Goal: Task Accomplishment & Management: Complete application form

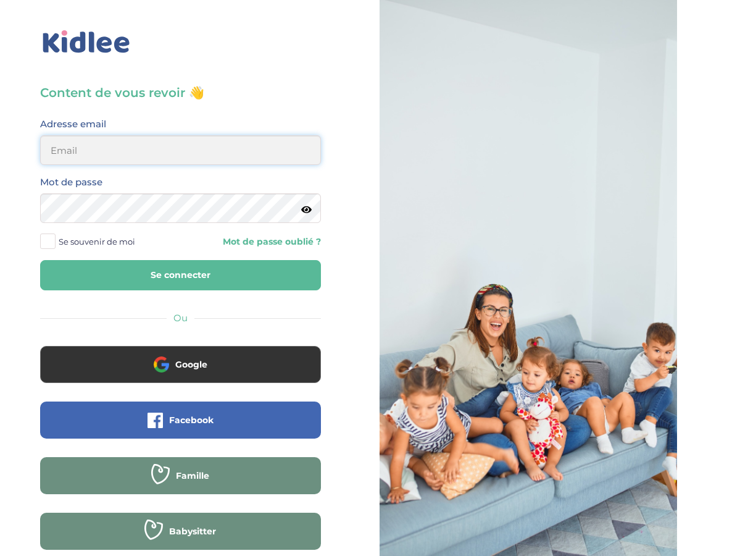
type input "[EMAIL_ADDRESS][DOMAIN_NAME]"
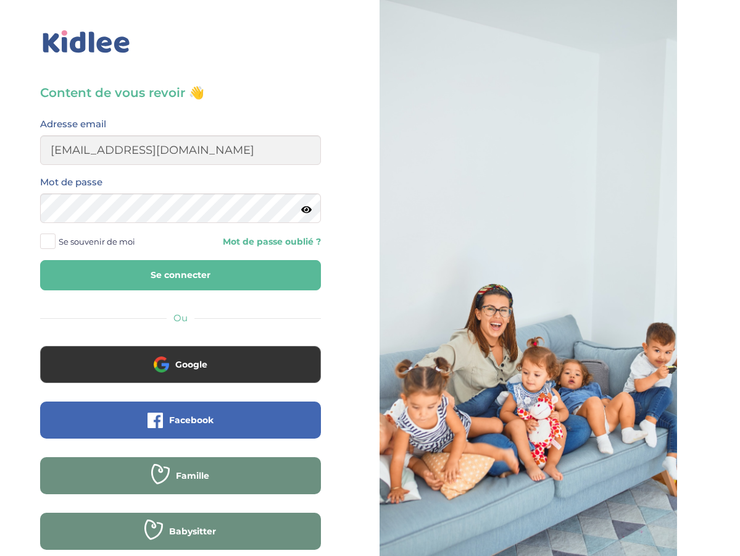
click at [175, 272] on button "Se connecter" at bounding box center [180, 275] width 281 height 30
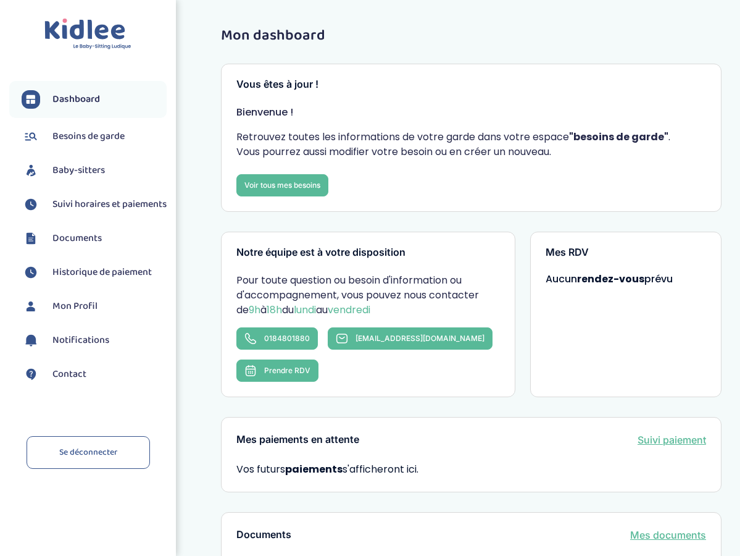
click at [83, 131] on span "Besoins de garde" at bounding box center [88, 136] width 72 height 15
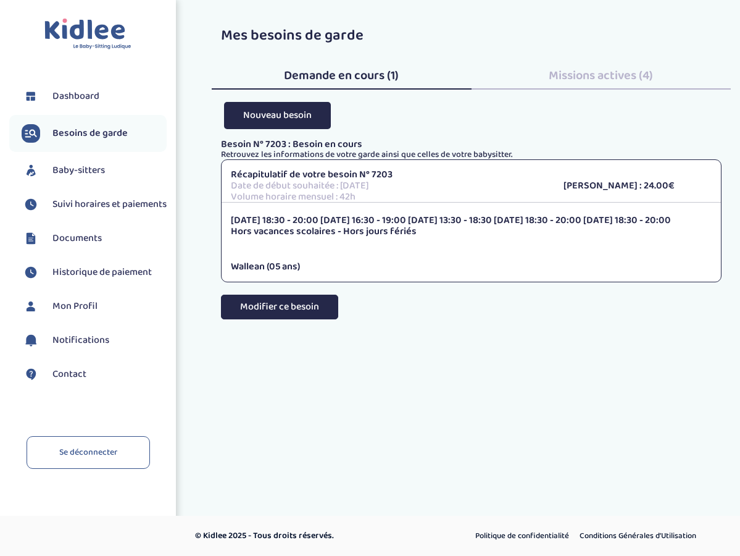
click at [307, 303] on button "Modifier ce besoin" at bounding box center [279, 306] width 117 height 25
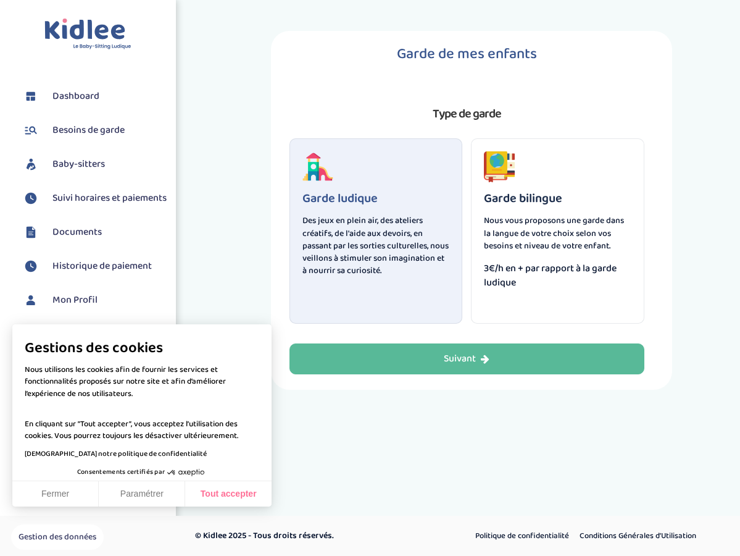
click at [211, 496] on button "Tout accepter" at bounding box center [228, 494] width 86 height 26
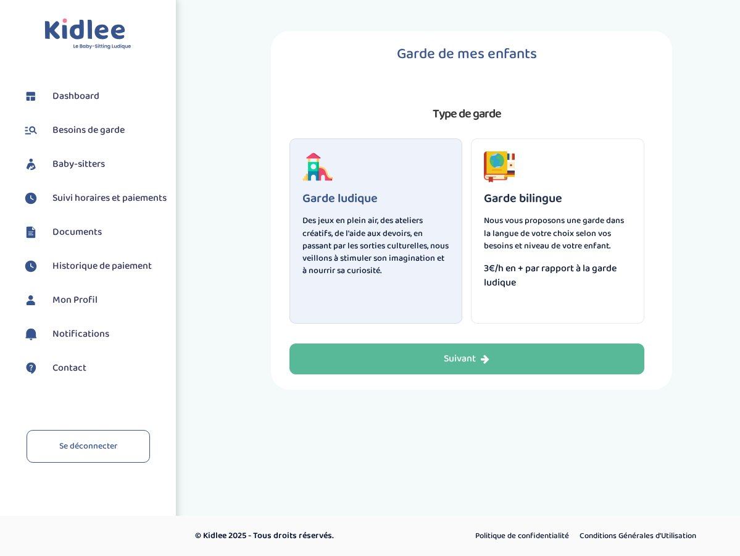
click at [77, 131] on span "Besoins de garde" at bounding box center [88, 130] width 72 height 15
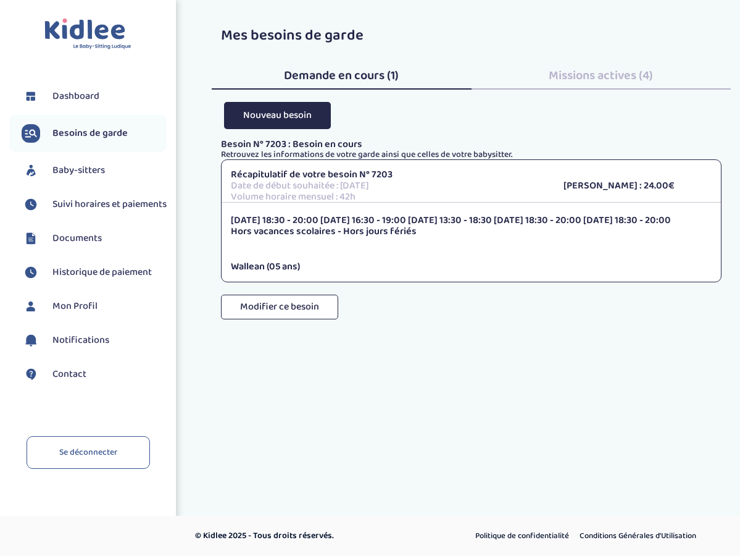
click at [361, 80] on span "Demande en cours (1)" at bounding box center [341, 75] width 115 height 20
click at [580, 70] on span "Missions actives (4)" at bounding box center [601, 75] width 104 height 20
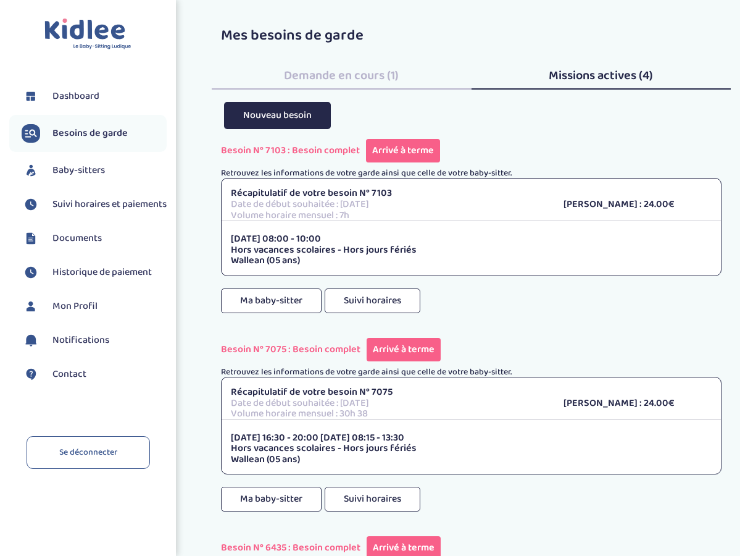
click at [80, 173] on span "Baby-sitters" at bounding box center [78, 170] width 52 height 15
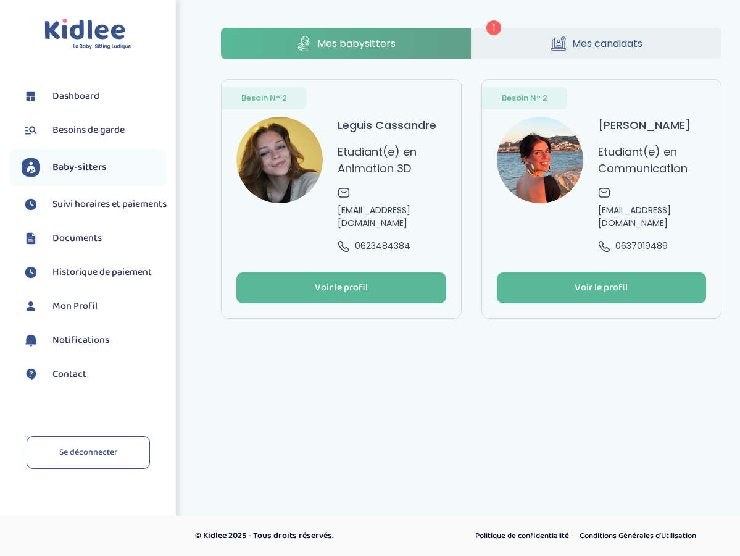
click at [504, 43] on link "Mes candidats" at bounding box center [597, 43] width 250 height 31
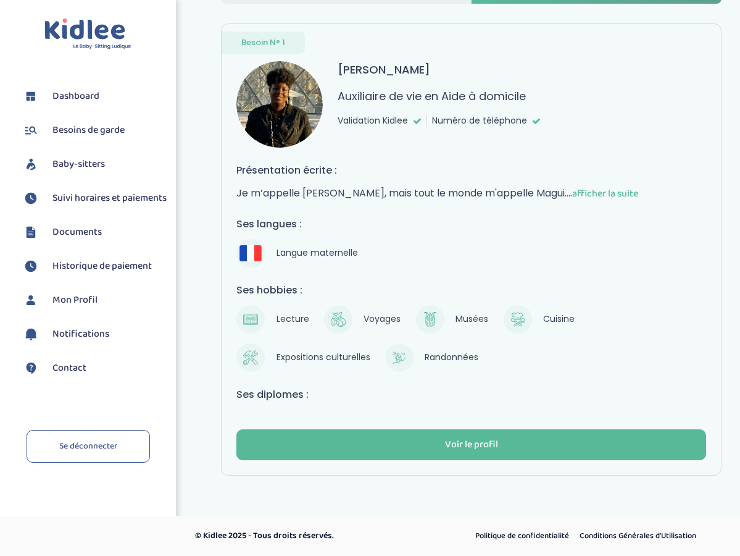
scroll to position [56, 0]
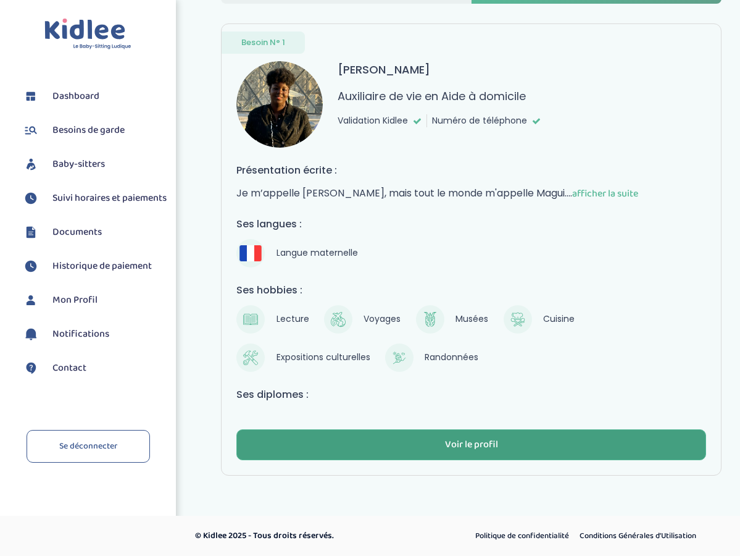
click at [457, 435] on button "Voir le profil" at bounding box center [471, 444] width 470 height 31
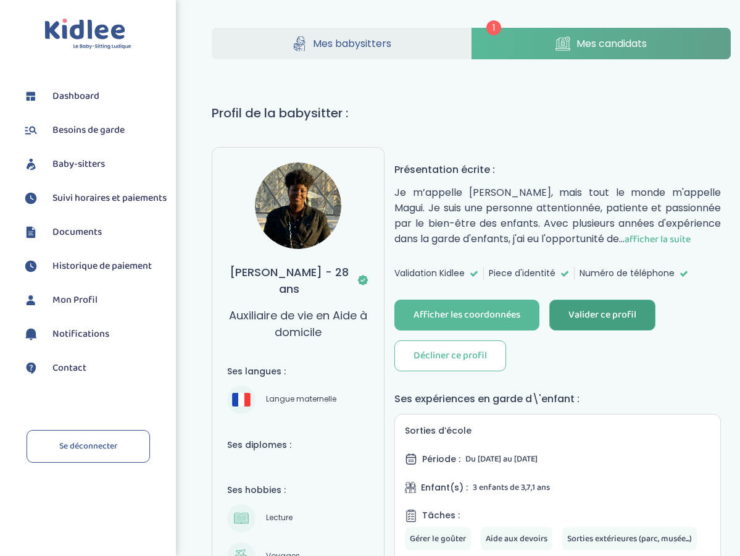
click at [588, 308] on div "Valider ce profil" at bounding box center [602, 315] width 68 height 14
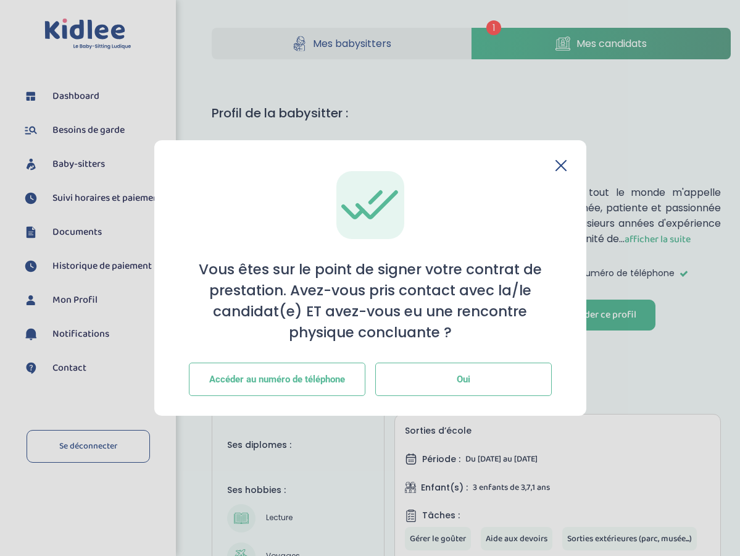
click at [477, 377] on button "Oui" at bounding box center [463, 378] width 177 height 33
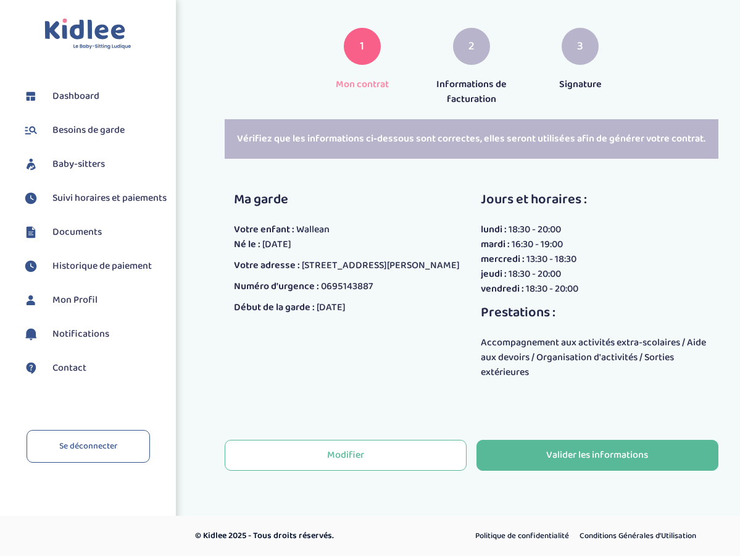
scroll to position [167, 0]
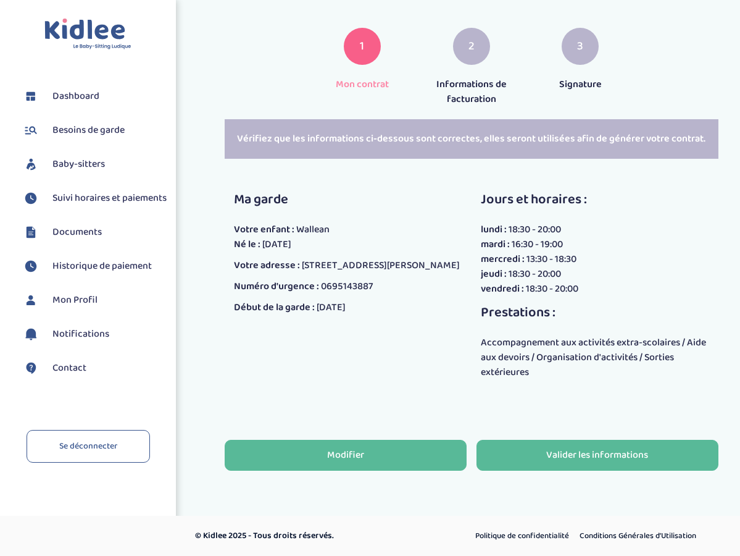
click at [382, 457] on button "Modifier" at bounding box center [346, 454] width 242 height 31
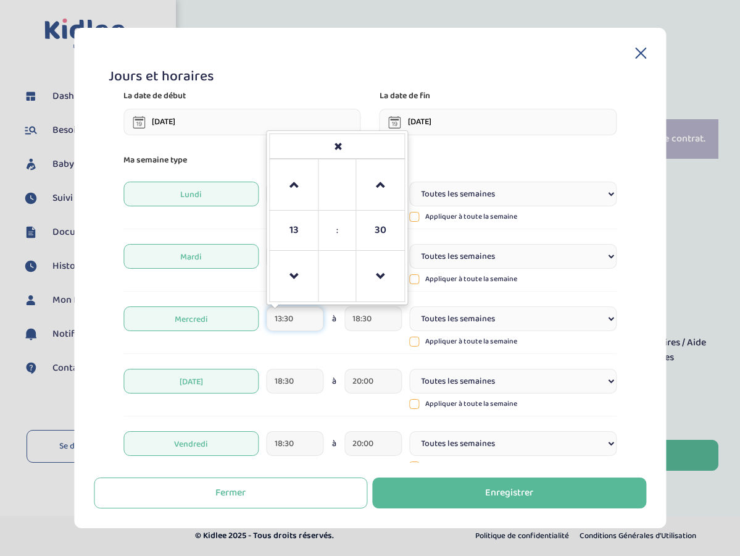
click at [289, 325] on input "13:30" at bounding box center [295, 318] width 57 height 25
click at [301, 272] on span at bounding box center [294, 276] width 33 height 33
type input "11:30"
click at [366, 317] on input "18:30" at bounding box center [372, 318] width 57 height 25
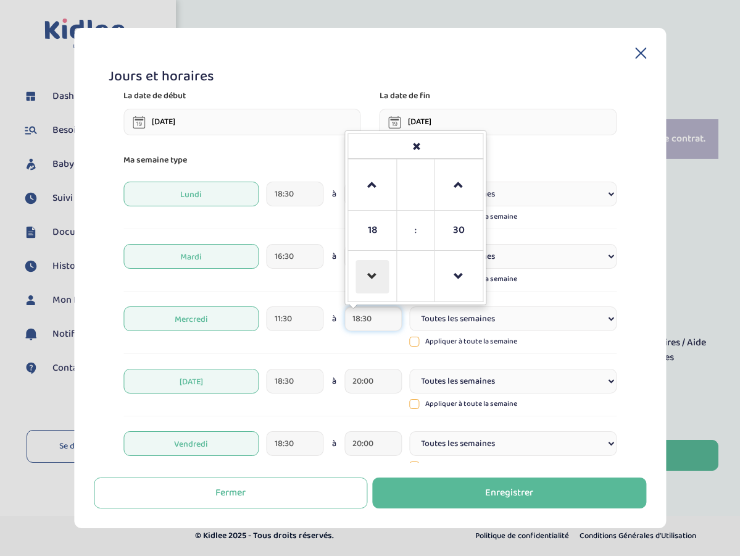
click at [371, 276] on span at bounding box center [372, 276] width 33 height 33
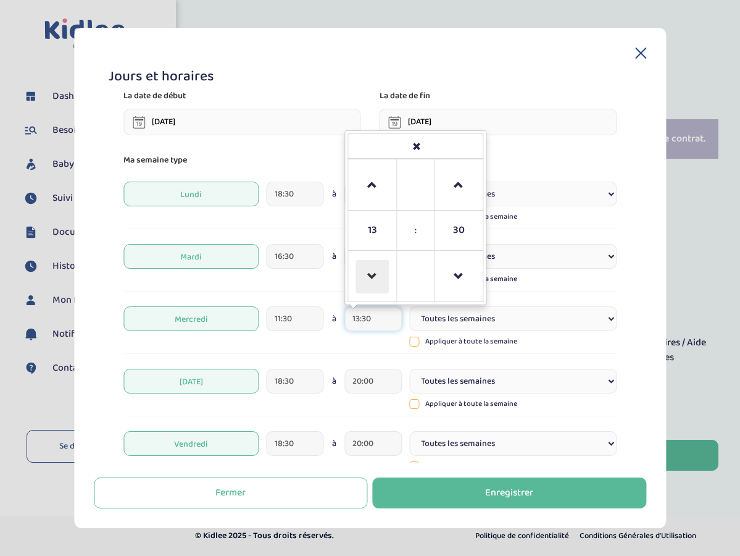
click at [371, 276] on span at bounding box center [372, 276] width 33 height 33
click at [370, 183] on span at bounding box center [372, 185] width 33 height 33
type input "13:30"
click at [336, 354] on div "Ma semaine type Lundi 18:30 à 20:00 Toutes les semaines Toutes les 2 semaines T…" at bounding box center [369, 362] width 493 height 418
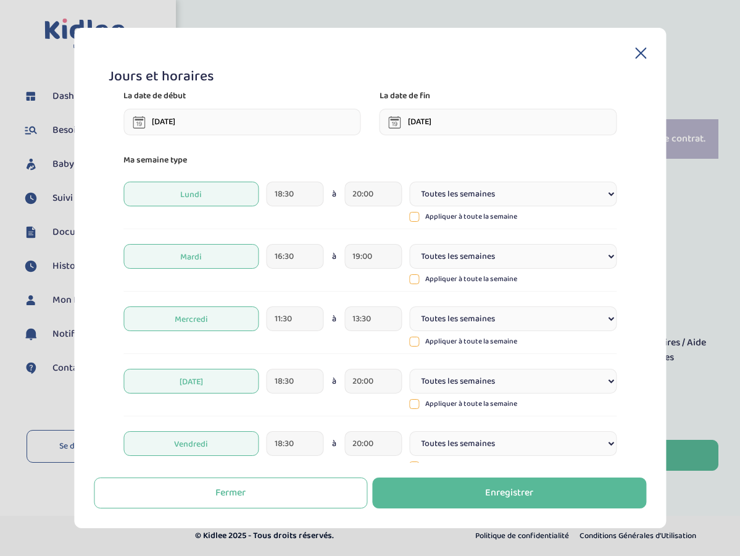
click at [415, 215] on icon at bounding box center [414, 216] width 9 height 9
type input "18:30"
type input "20:00"
type input "18:30"
type input "20:00"
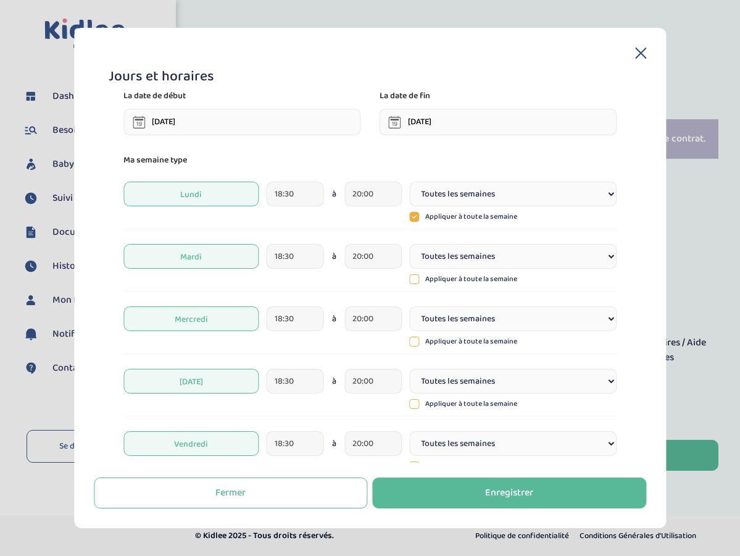
click at [415, 215] on icon at bounding box center [414, 217] width 10 height 10
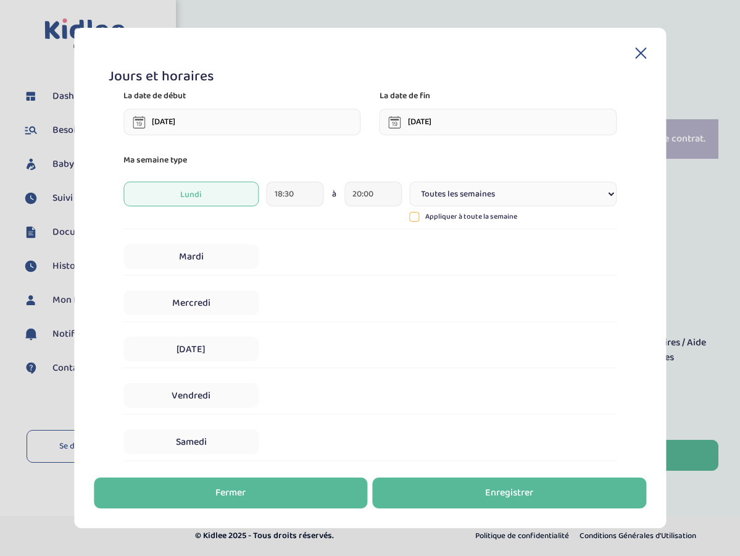
click at [263, 491] on button "Fermer" at bounding box center [231, 492] width 274 height 31
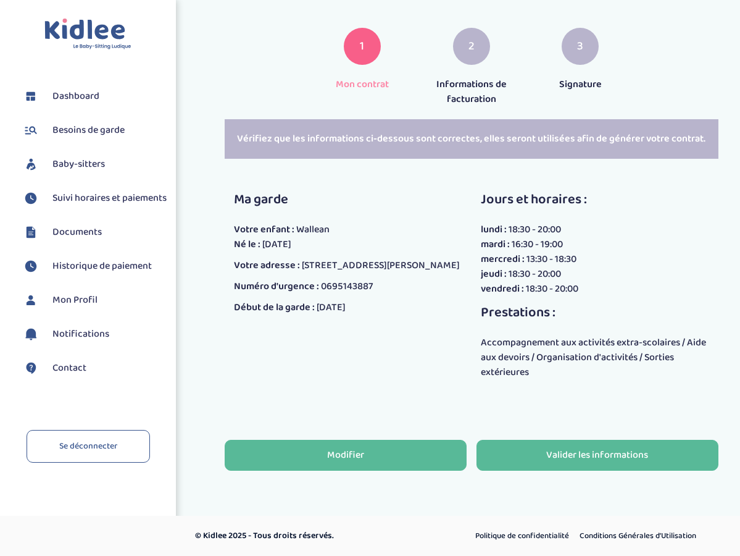
click at [336, 454] on div "Modifier" at bounding box center [345, 455] width 37 height 14
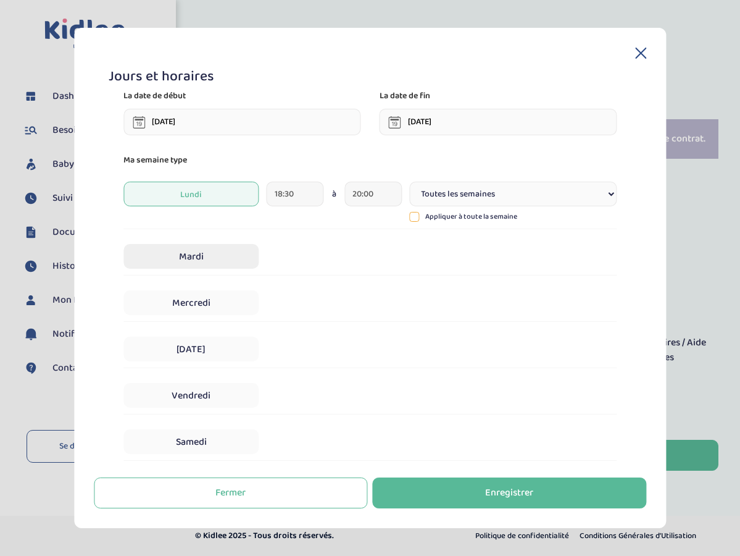
click at [199, 249] on span "Mardi" at bounding box center [191, 256] width 136 height 25
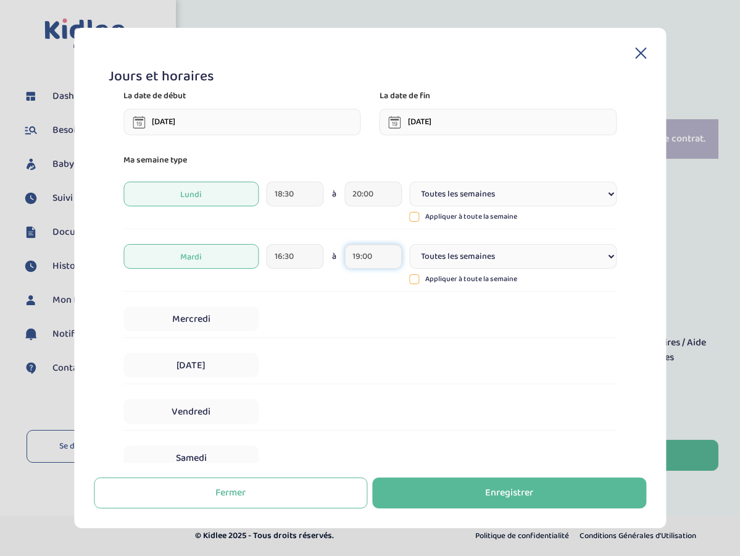
click at [383, 260] on input "19:00" at bounding box center [372, 256] width 57 height 25
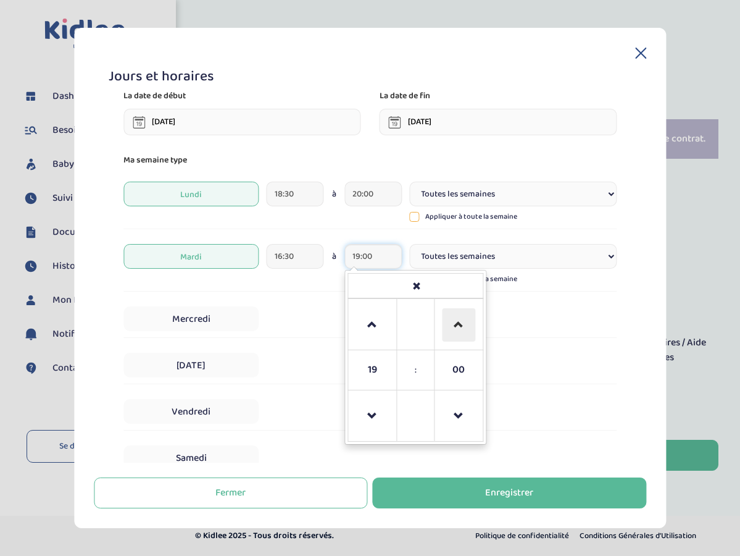
click at [458, 327] on span at bounding box center [458, 324] width 33 height 33
click at [459, 415] on span at bounding box center [458, 415] width 33 height 33
type input "19:30"
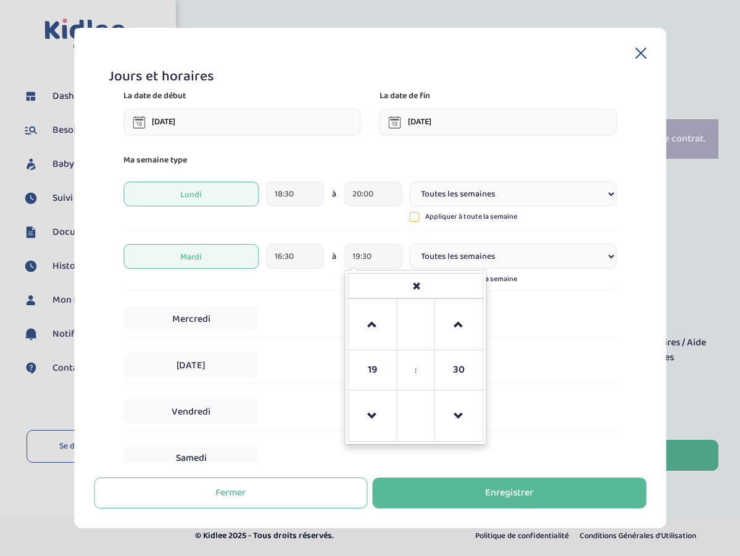
click at [298, 319] on div "Mercredi" at bounding box center [369, 319] width 493 height 38
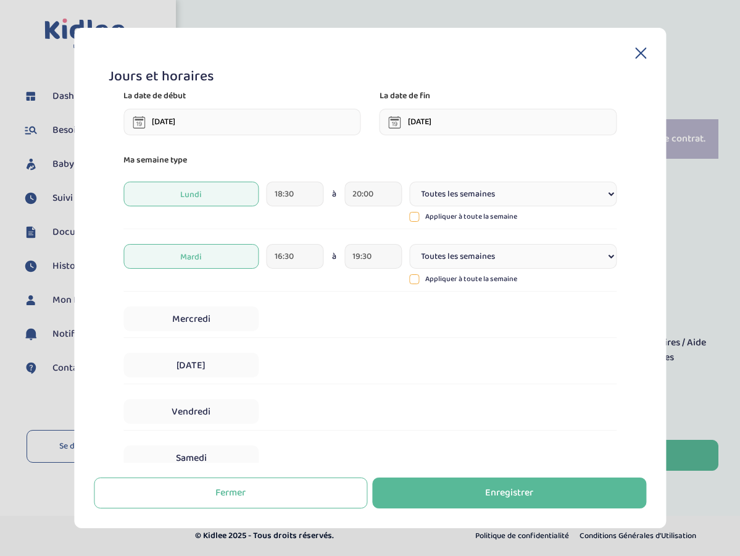
click at [263, 325] on div "Mercredi" at bounding box center [369, 319] width 493 height 38
click at [239, 319] on span "Mercredi" at bounding box center [191, 318] width 136 height 25
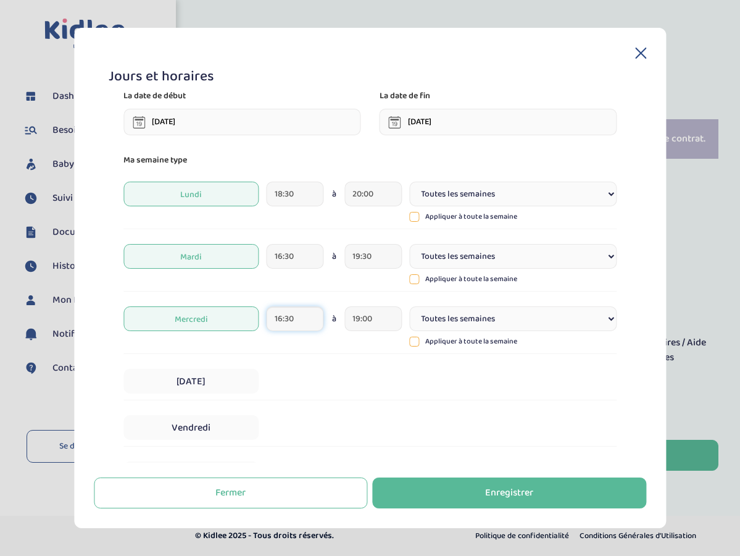
click at [310, 319] on input "16:30" at bounding box center [295, 318] width 57 height 25
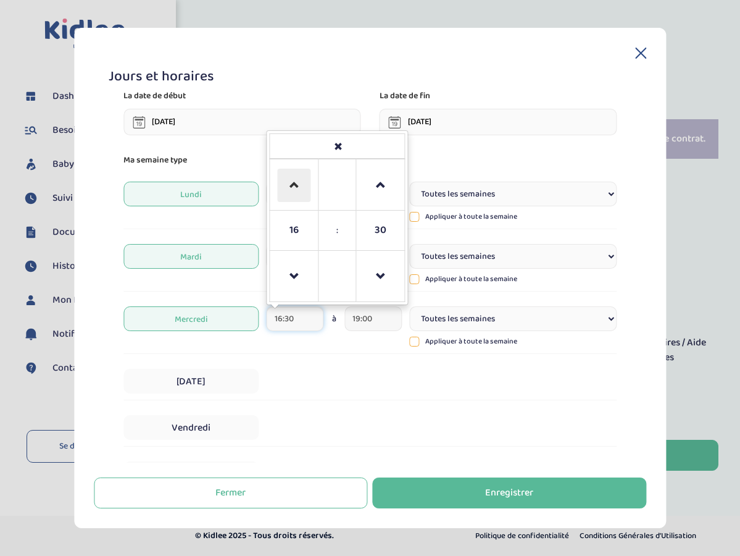
click at [299, 198] on span at bounding box center [294, 185] width 33 height 33
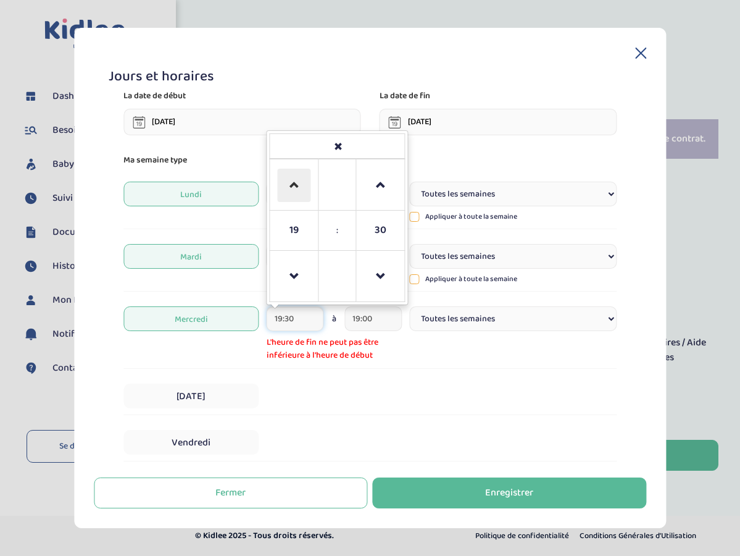
click at [299, 198] on span at bounding box center [294, 185] width 33 height 33
click at [299, 272] on span at bounding box center [294, 276] width 33 height 33
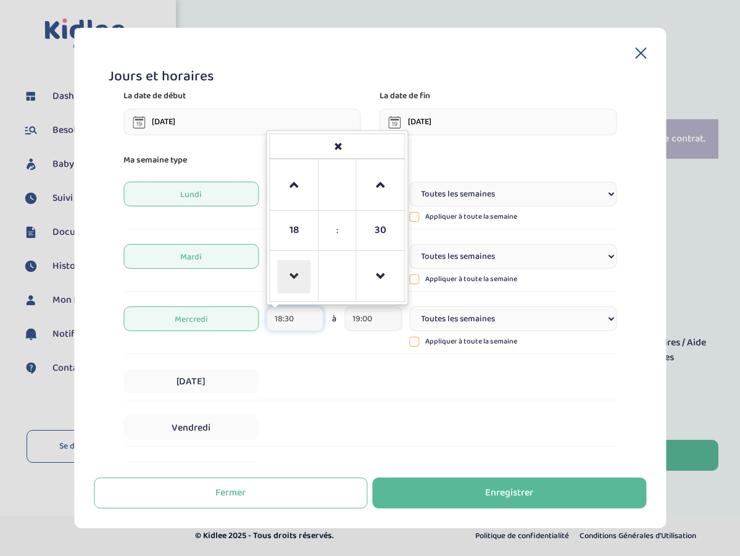
click at [299, 272] on span at bounding box center [294, 276] width 33 height 33
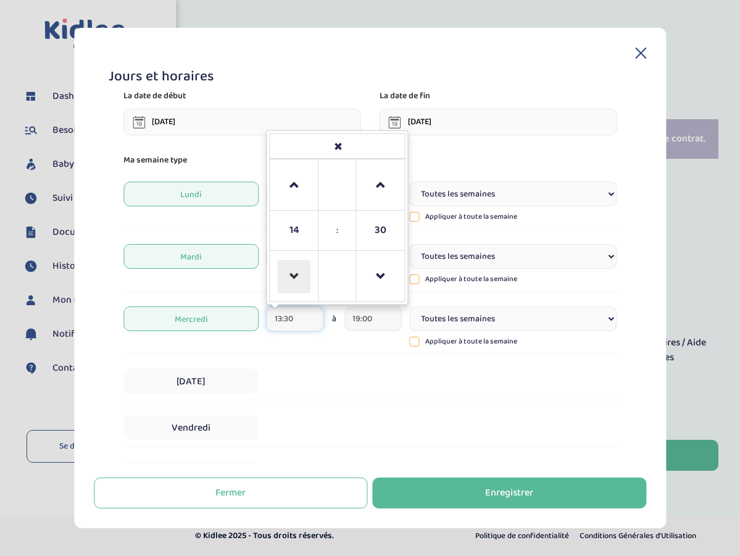
click at [299, 272] on span at bounding box center [294, 276] width 33 height 33
type input "11:30"
click at [370, 325] on input "19:00" at bounding box center [372, 318] width 57 height 25
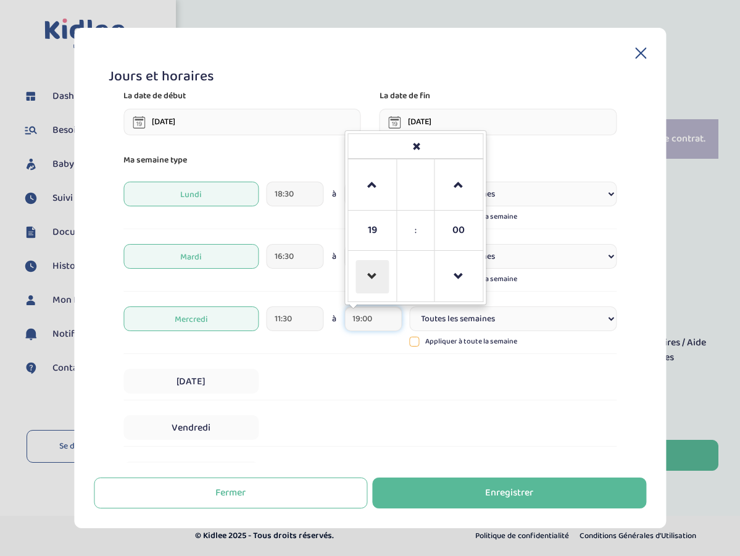
click at [368, 281] on span at bounding box center [372, 276] width 33 height 33
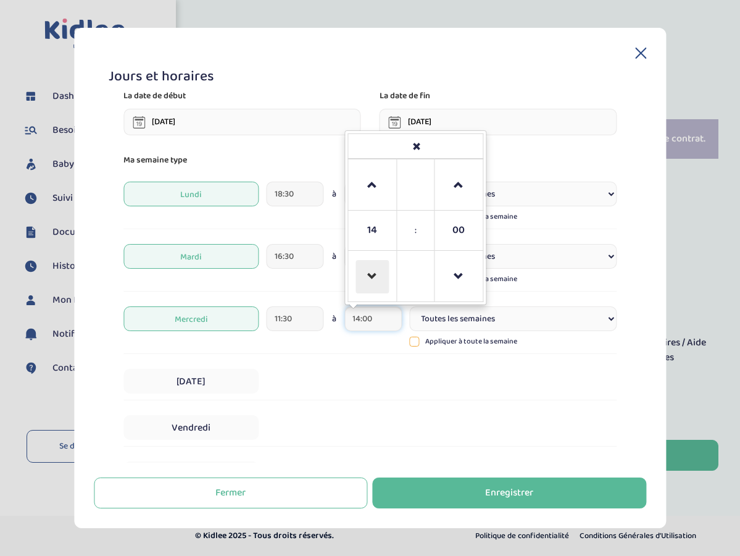
click at [368, 281] on span at bounding box center [372, 276] width 33 height 33
click at [456, 194] on span at bounding box center [458, 185] width 33 height 33
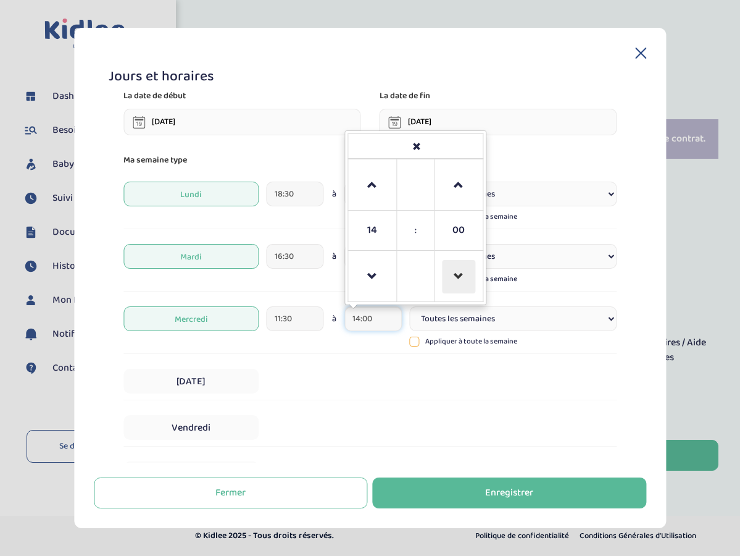
click at [459, 276] on span at bounding box center [458, 276] width 33 height 33
type input "13:30"
click at [325, 369] on div "Jeudi" at bounding box center [369, 381] width 493 height 38
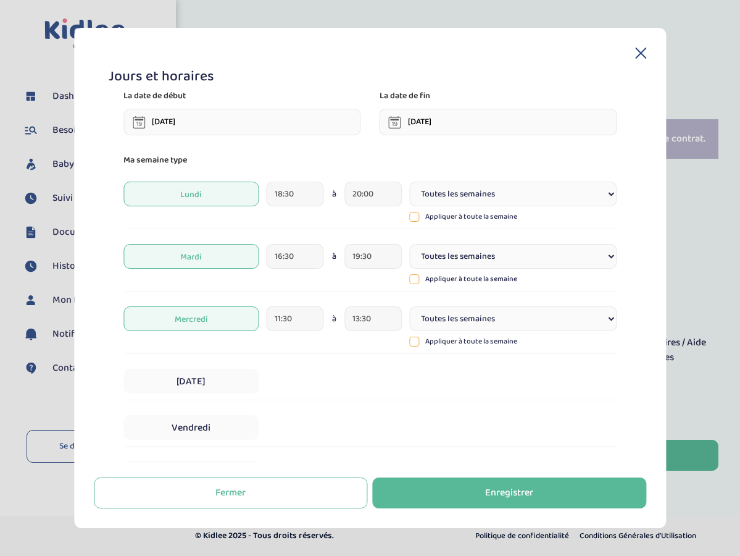
click at [310, 380] on div "Jeudi" at bounding box center [369, 381] width 493 height 38
click at [223, 380] on span "Jeudi" at bounding box center [191, 381] width 136 height 25
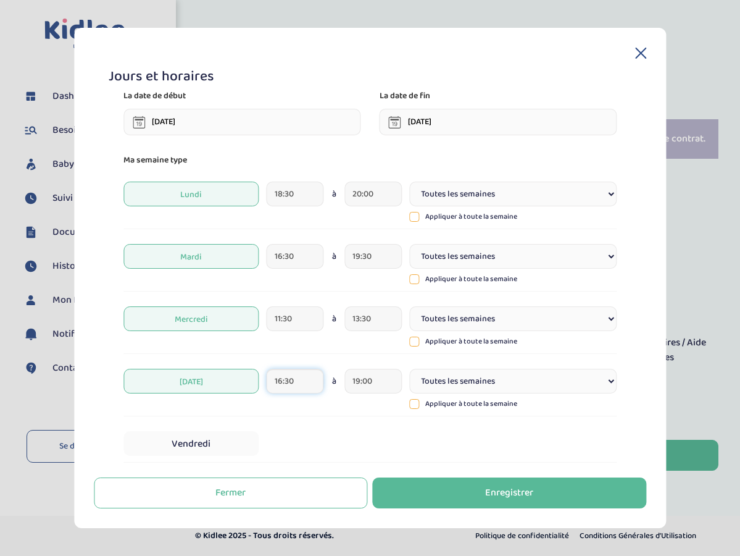
click at [307, 385] on input "16:30" at bounding box center [295, 381] width 57 height 25
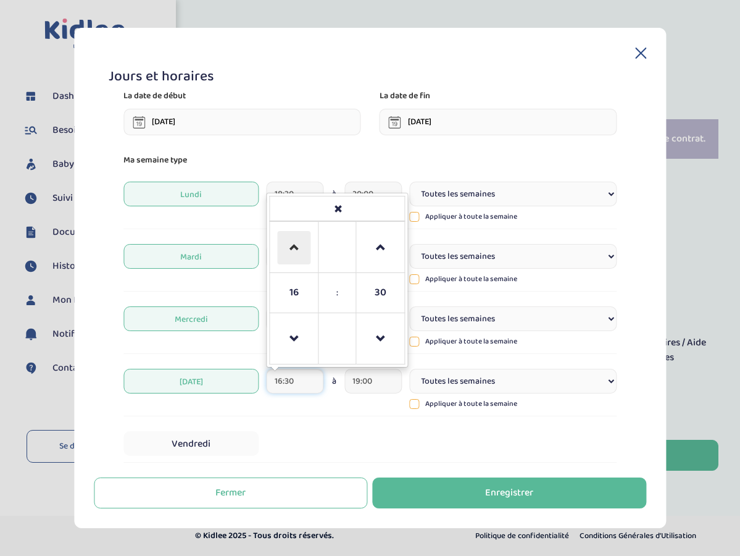
click at [288, 248] on span at bounding box center [294, 247] width 33 height 33
type input "18:30"
click at [330, 407] on div "Jeudi 18:30 18 : 30 00 01 02 03 04 05 06 07 08 09 10 11 12 13 14 15 16 17 18 19…" at bounding box center [369, 389] width 493 height 54
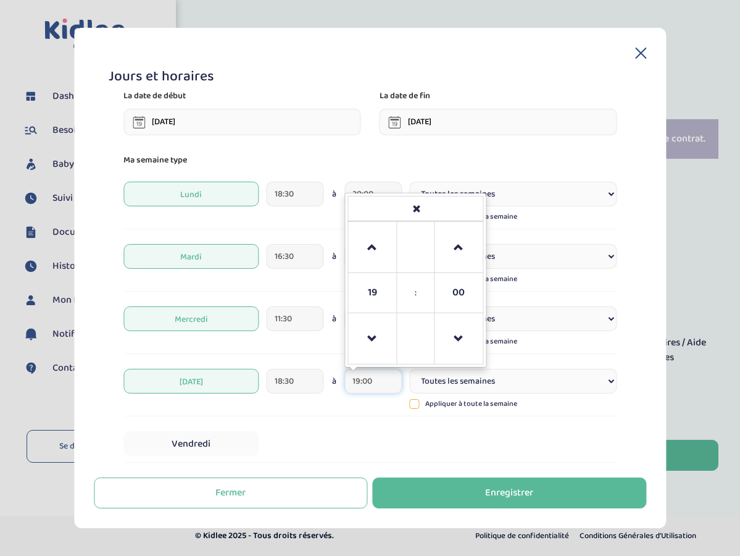
click at [375, 373] on input "19:00" at bounding box center [372, 381] width 57 height 25
click at [373, 244] on span at bounding box center [372, 247] width 33 height 33
type input "20:00"
click at [299, 401] on div "Jeudi 18:30 à 20:00 20 : 00 00 01 02 03 04 05 06 07 08 09 10 11 12 13 14 15 16 …" at bounding box center [369, 389] width 493 height 54
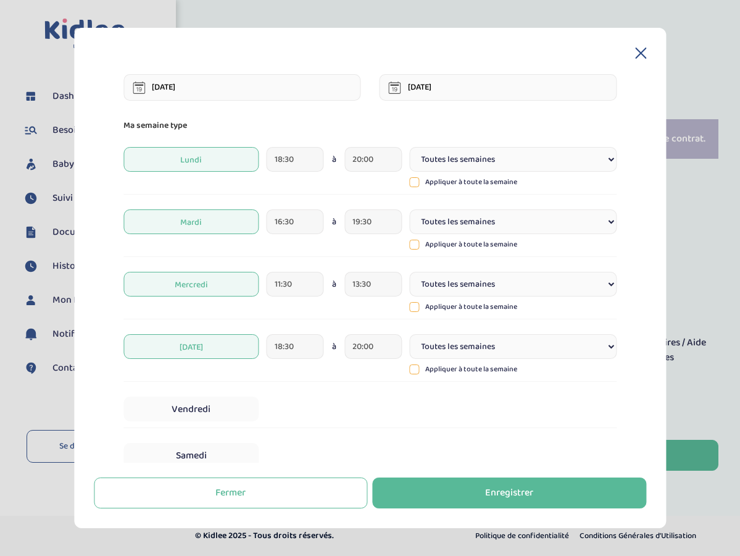
scroll to position [26, 0]
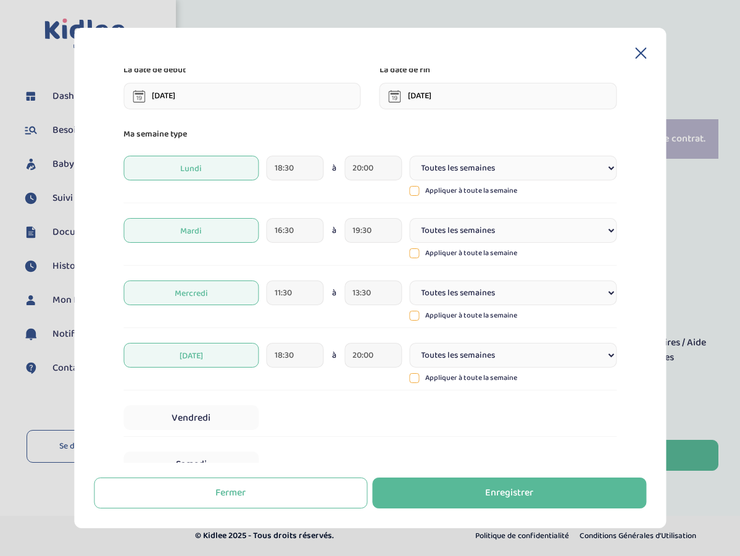
click at [380, 196] on div "Lundi 18:30 à 20:00 Toutes les semaines Toutes les 2 semaines Tous les mois App…" at bounding box center [369, 176] width 493 height 54
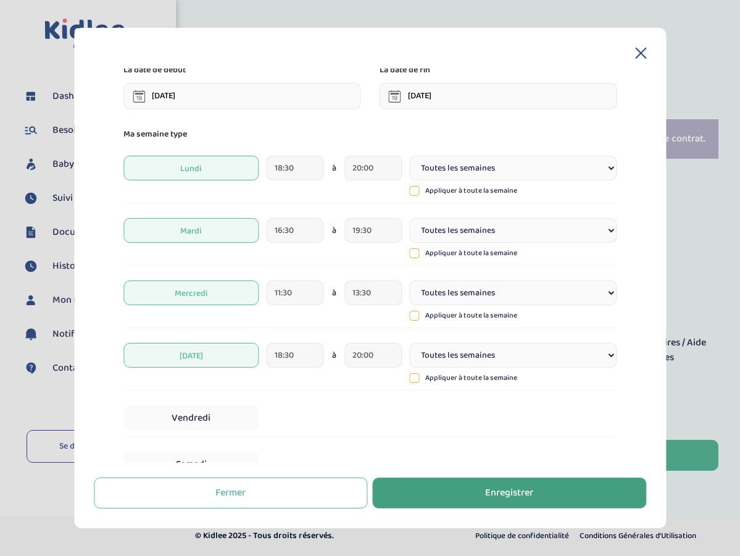
click at [487, 496] on div "Enregistrer" at bounding box center [509, 493] width 48 height 14
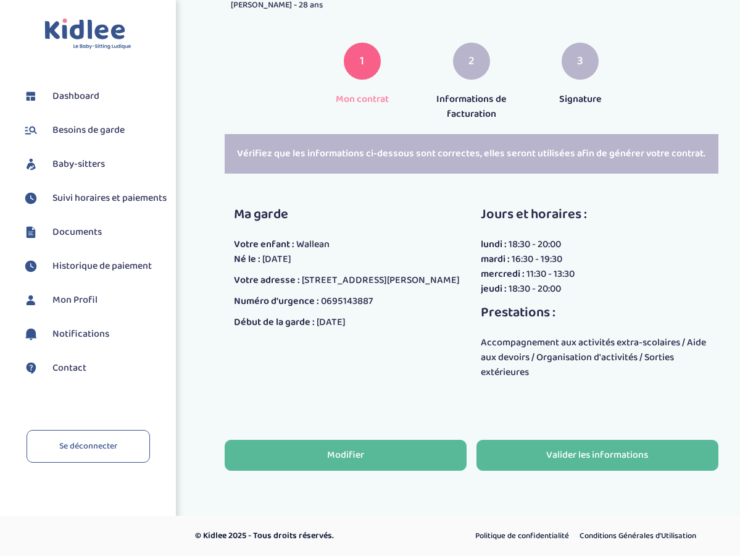
click at [430, 449] on button "Modifier" at bounding box center [346, 454] width 242 height 31
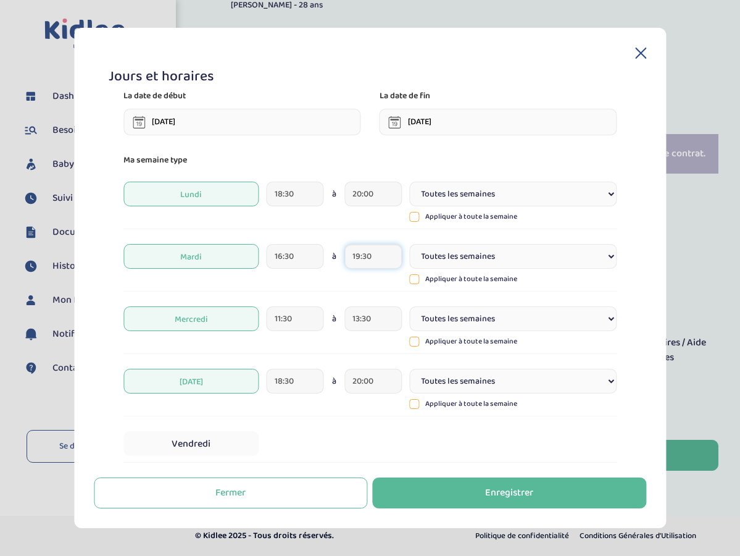
click at [378, 256] on input "19:30" at bounding box center [372, 256] width 57 height 25
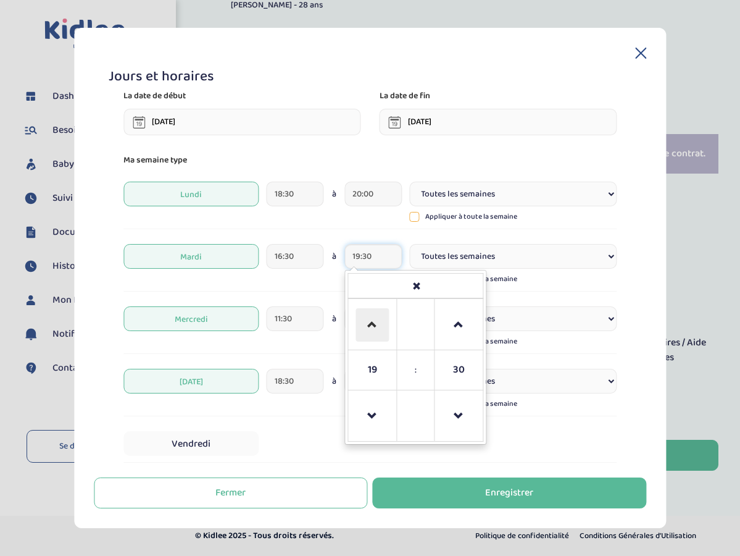
click at [378, 316] on span at bounding box center [372, 324] width 33 height 33
click at [459, 415] on span at bounding box center [458, 415] width 33 height 33
click at [456, 327] on span at bounding box center [458, 324] width 33 height 33
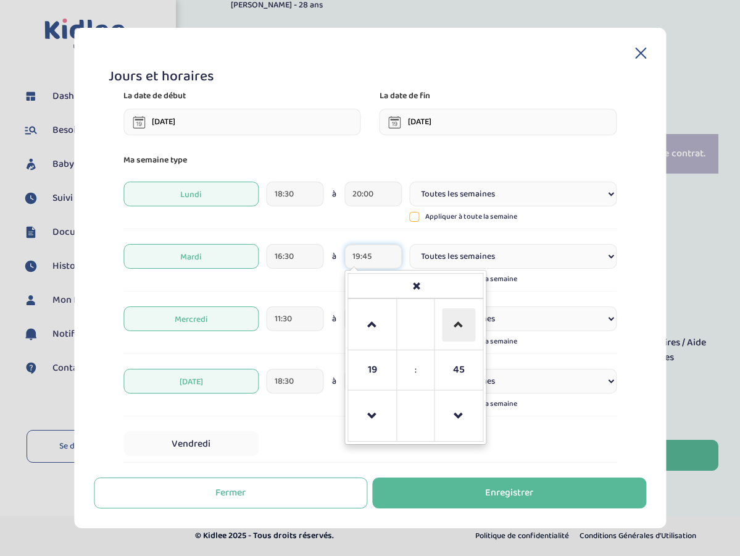
type input "20:00"
click at [502, 431] on div "Vendredi" at bounding box center [369, 444] width 493 height 38
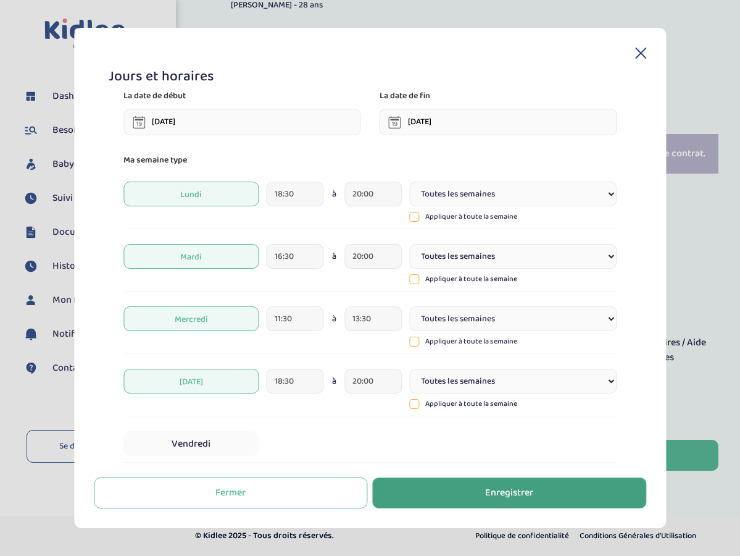
click at [489, 496] on div "Enregistrer" at bounding box center [509, 493] width 48 height 14
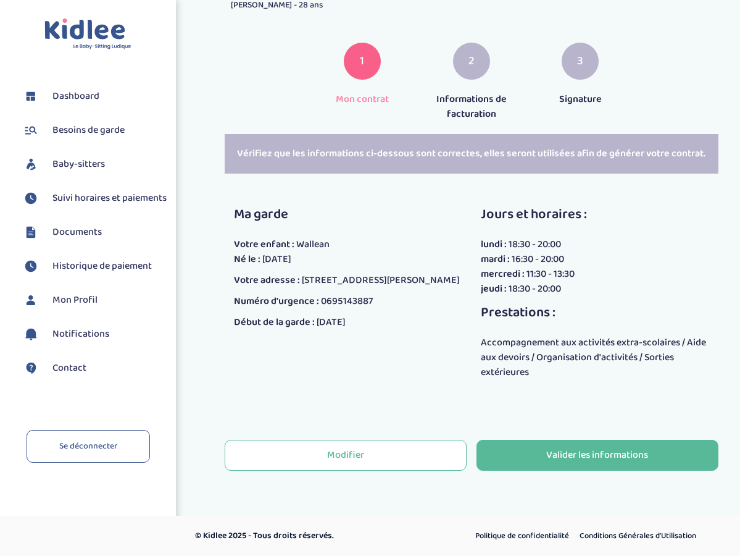
scroll to position [152, 0]
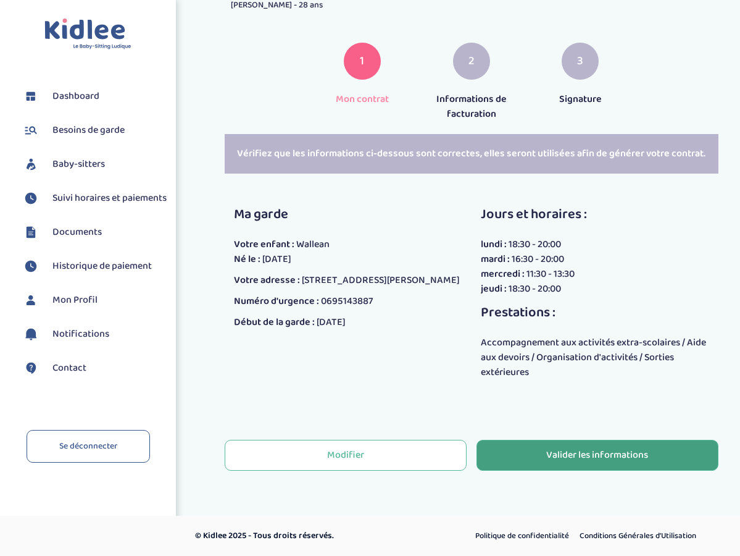
click at [602, 455] on div "Valider les informations" at bounding box center [597, 455] width 102 height 14
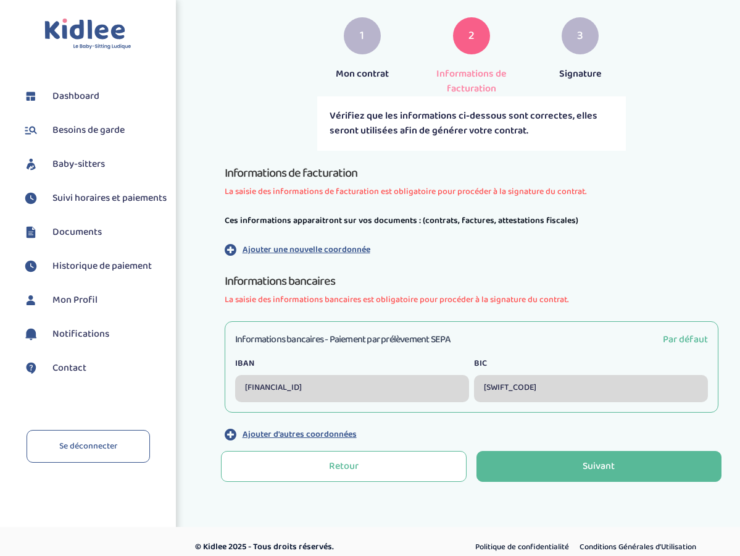
scroll to position [178, 0]
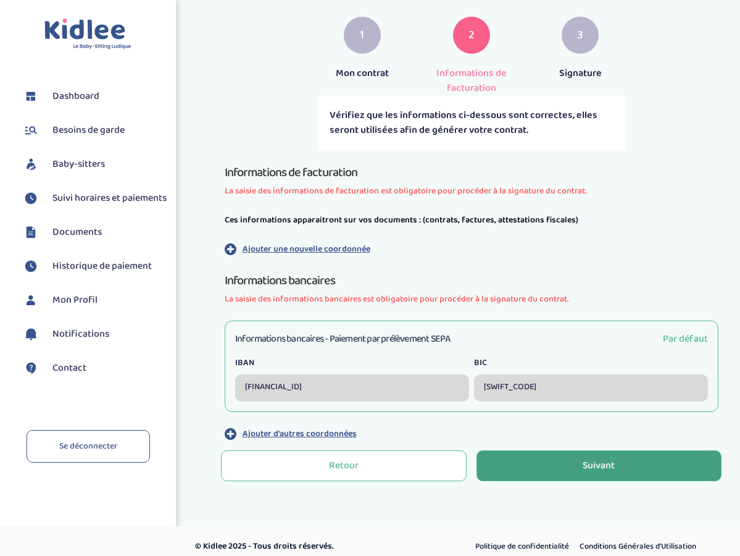
click at [588, 472] on div "Suivant" at bounding box center [599, 466] width 32 height 14
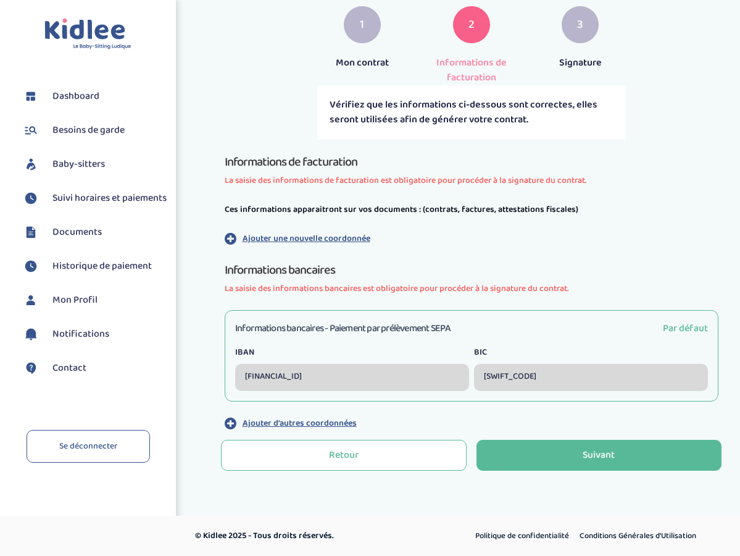
scroll to position [230, 0]
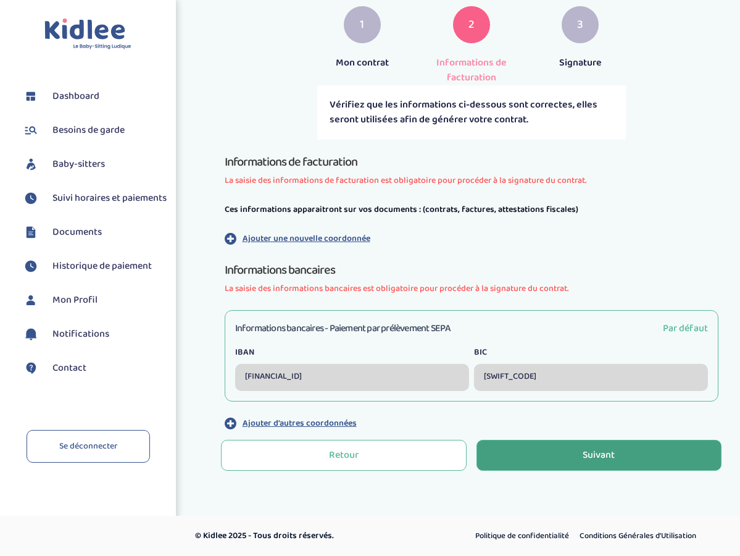
click at [600, 454] on div "Suivant" at bounding box center [599, 455] width 32 height 14
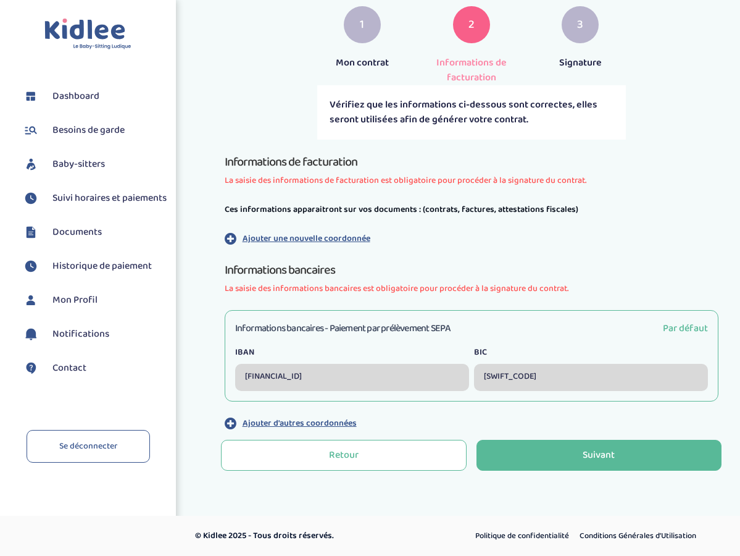
click at [339, 377] on div "[FINANCIAL_ID]" at bounding box center [352, 377] width 234 height 27
click at [309, 238] on p "Ajouter une nouvelle coordonnée" at bounding box center [307, 238] width 128 height 13
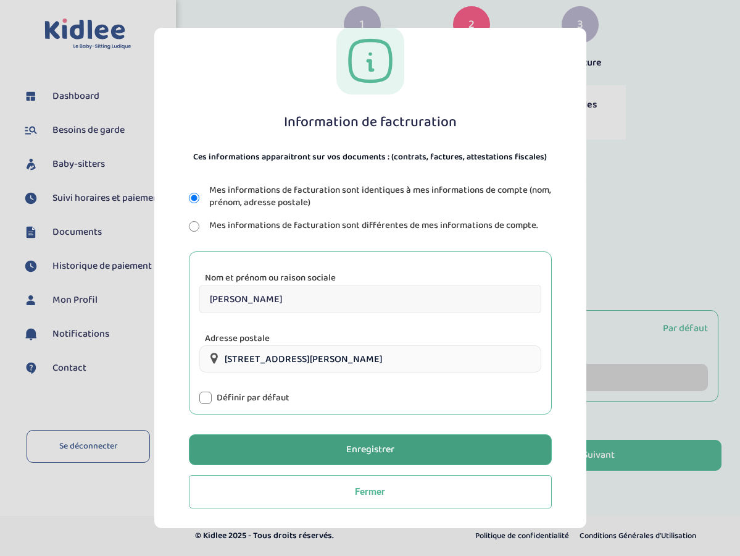
click at [353, 459] on button "Enregistrer" at bounding box center [370, 449] width 363 height 31
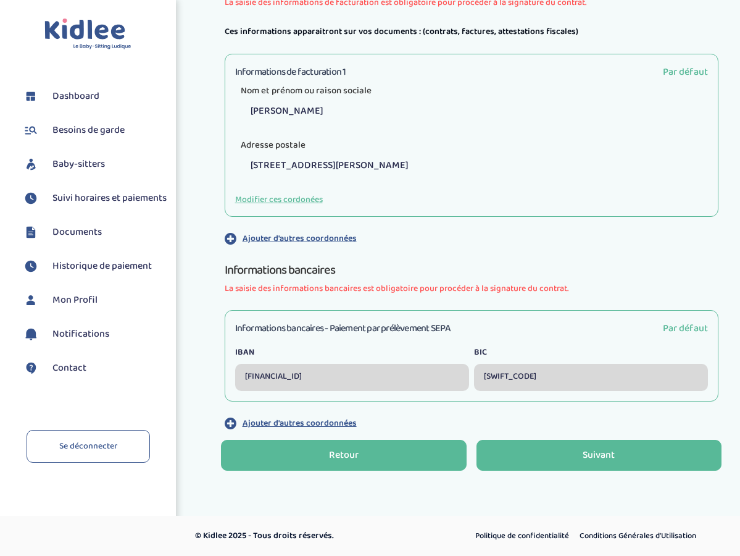
scroll to position [407, 0]
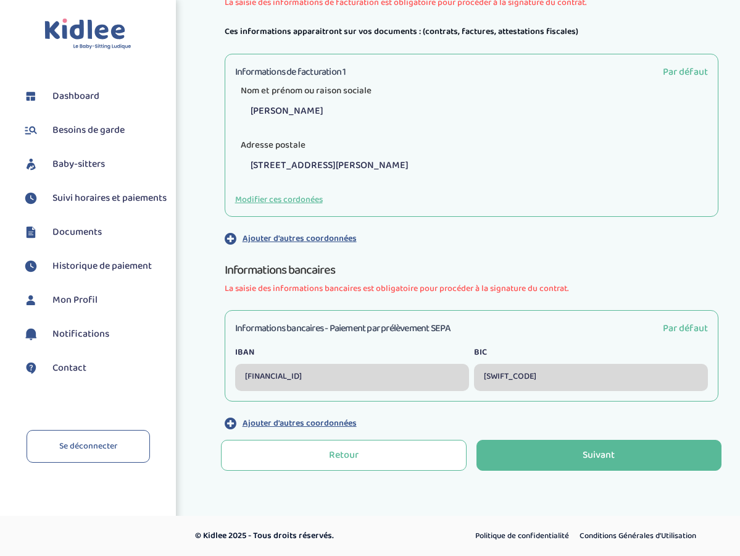
click at [351, 381] on div "[FINANCIAL_ID]" at bounding box center [352, 377] width 234 height 27
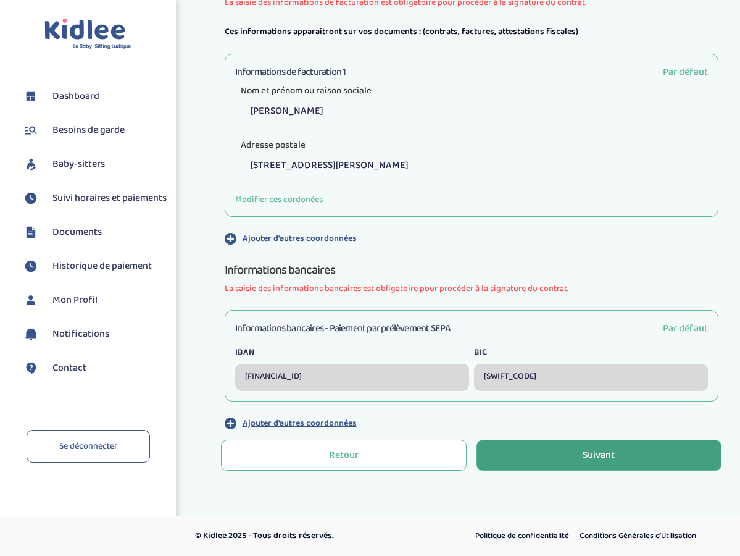
click at [585, 458] on div "Suivant" at bounding box center [599, 455] width 32 height 14
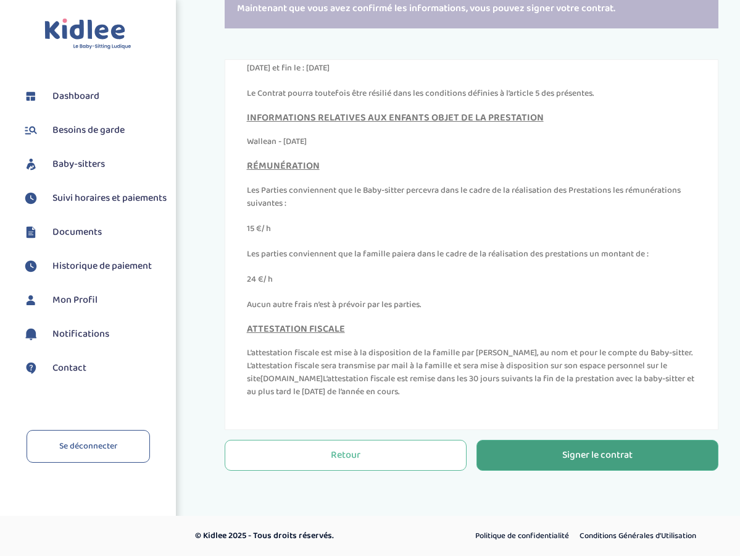
scroll to position [298, 0]
click at [600, 459] on div "Signer le contrat" at bounding box center [597, 455] width 70 height 14
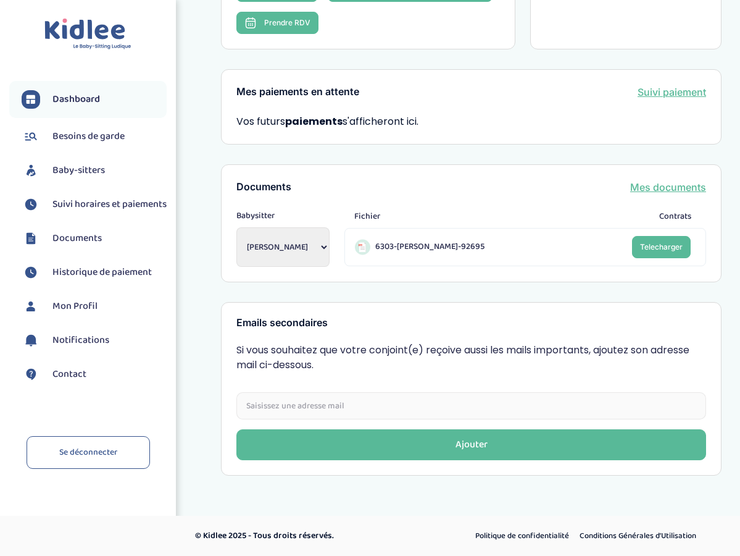
scroll to position [338, 0]
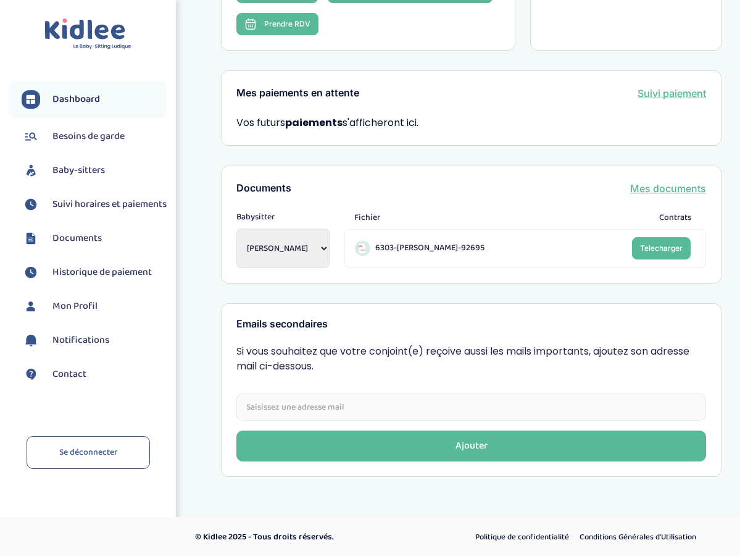
click at [107, 133] on span "Besoins de garde" at bounding box center [88, 136] width 72 height 15
